Goal: Check status: Check status

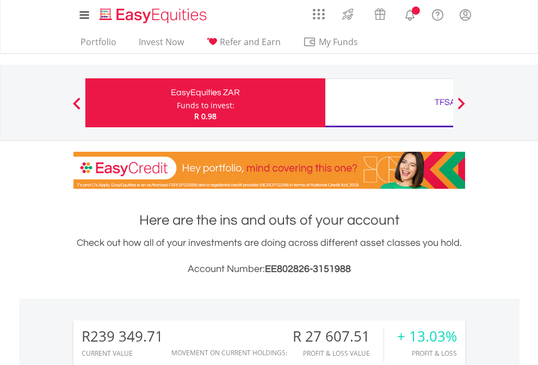
scroll to position [104, 171]
click at [177, 103] on div "Funds to invest:" at bounding box center [206, 105] width 58 height 11
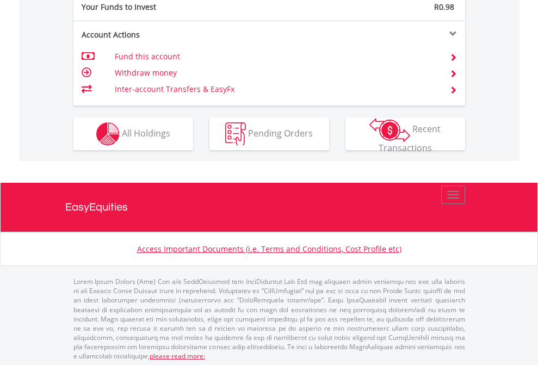
scroll to position [1086, 0]
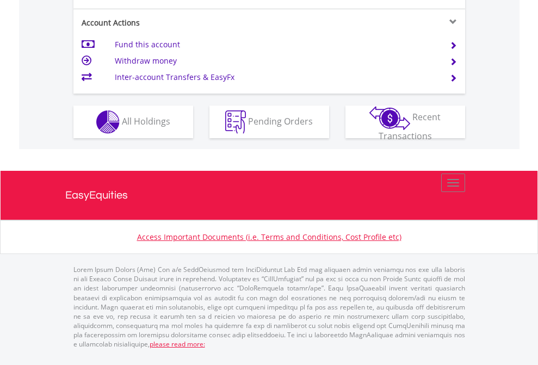
scroll to position [1064, 0]
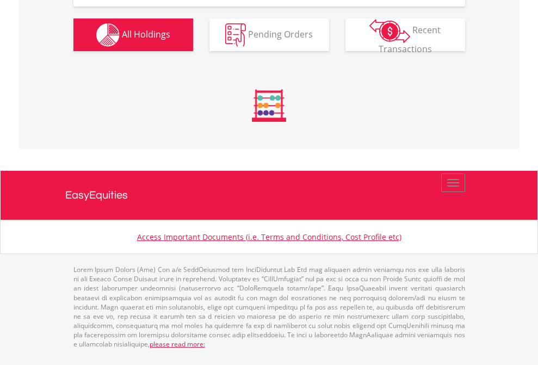
scroll to position [104, 171]
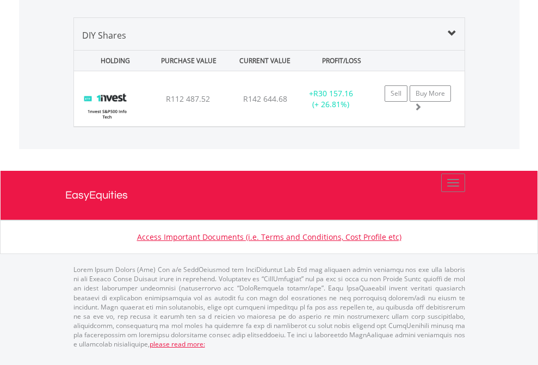
scroll to position [1051, 0]
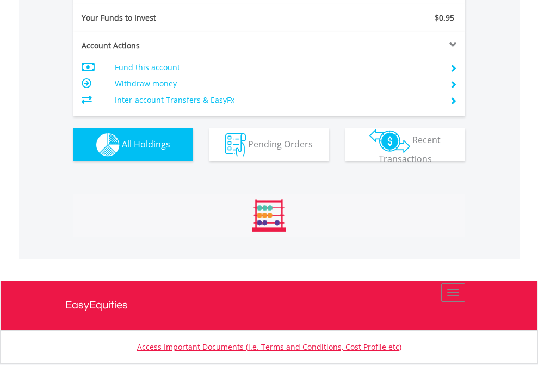
scroll to position [1209, 0]
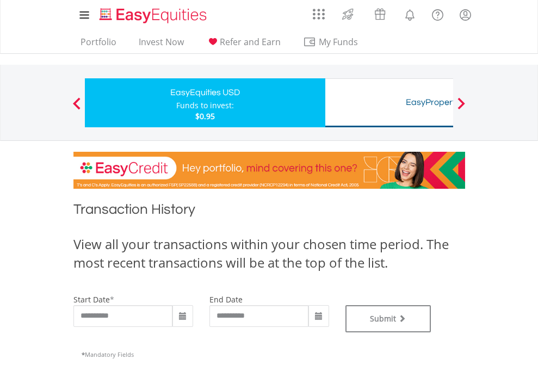
type input "**********"
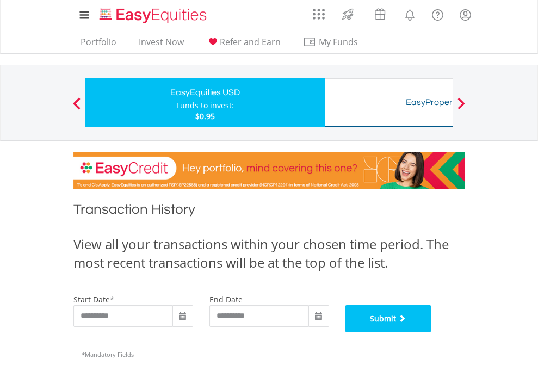
click at [431, 332] on button "Submit" at bounding box center [388, 318] width 86 height 27
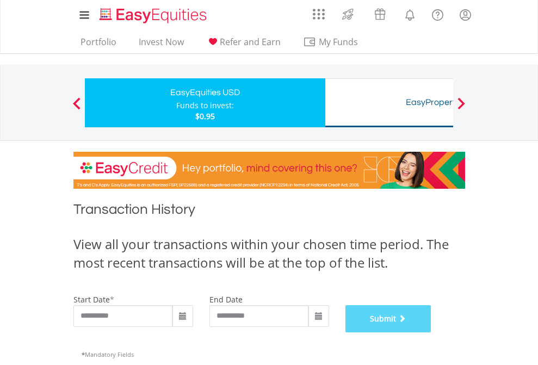
scroll to position [441, 0]
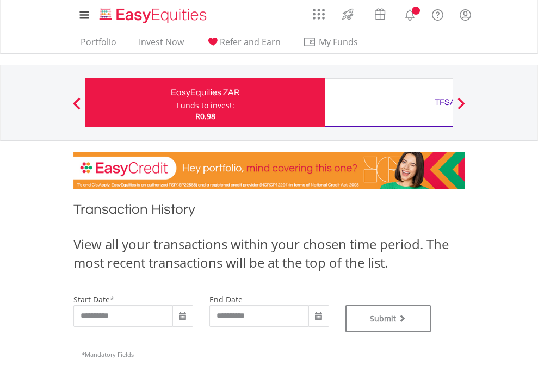
click at [389, 103] on div "TFSA" at bounding box center [445, 102] width 227 height 15
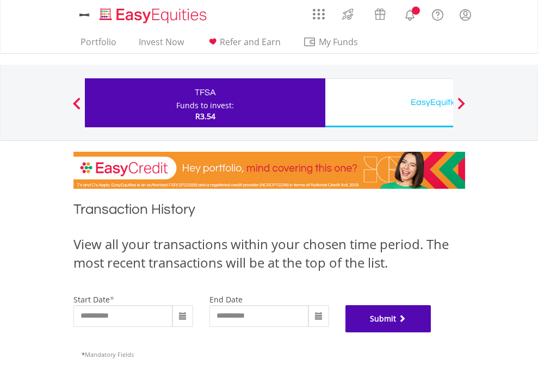
click at [431, 332] on button "Submit" at bounding box center [388, 318] width 86 height 27
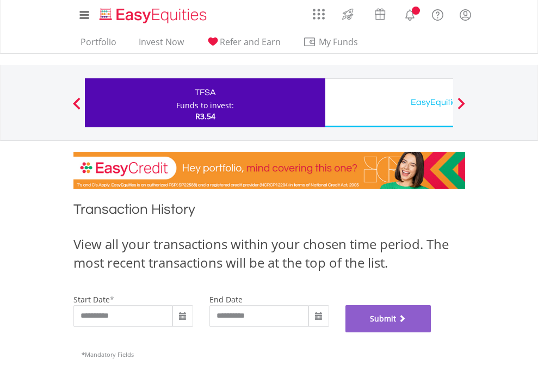
scroll to position [441, 0]
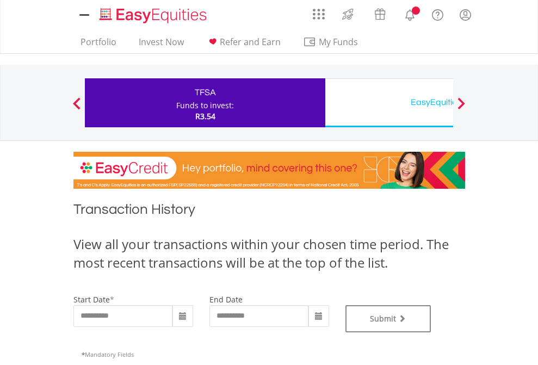
click at [389, 103] on div "EasyEquities USD" at bounding box center [445, 102] width 227 height 15
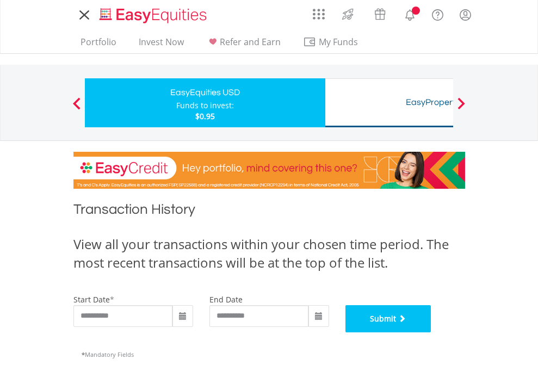
click at [431, 332] on button "Submit" at bounding box center [388, 318] width 86 height 27
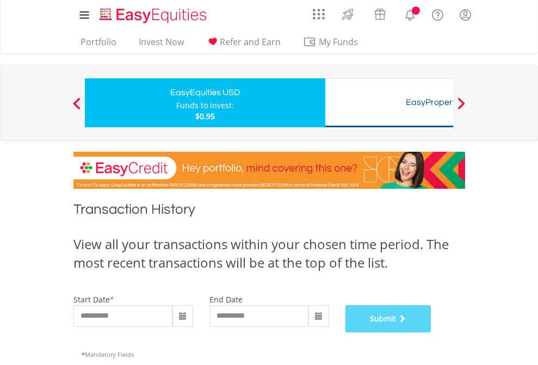
scroll to position [441, 0]
